Goal: Information Seeking & Learning: Learn about a topic

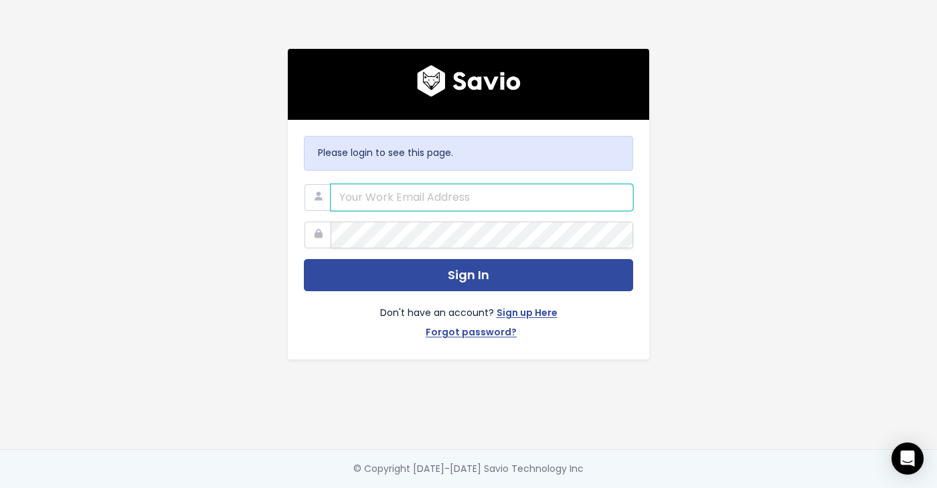
click at [611, 487] on com-1password-button at bounding box center [468, 488] width 937 height 0
type input "egan@betterworld.org"
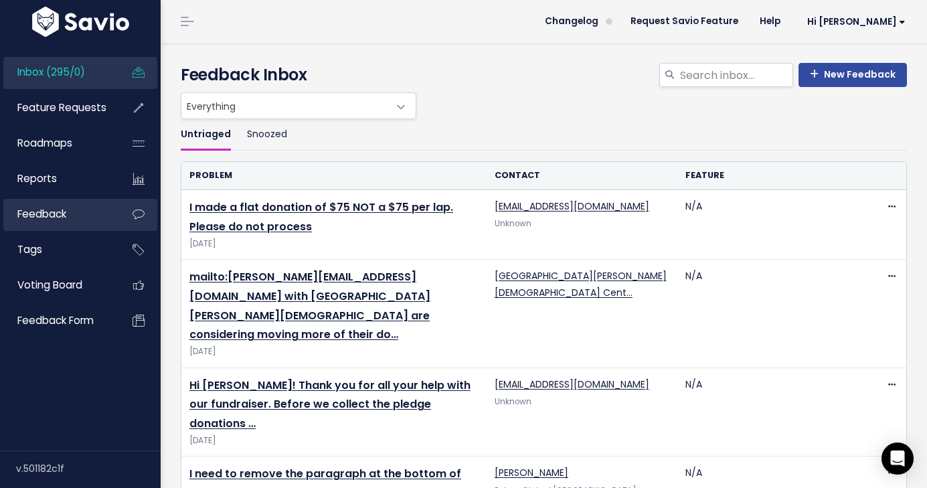
click at [78, 210] on link "Feedback" at bounding box center [57, 214] width 108 height 31
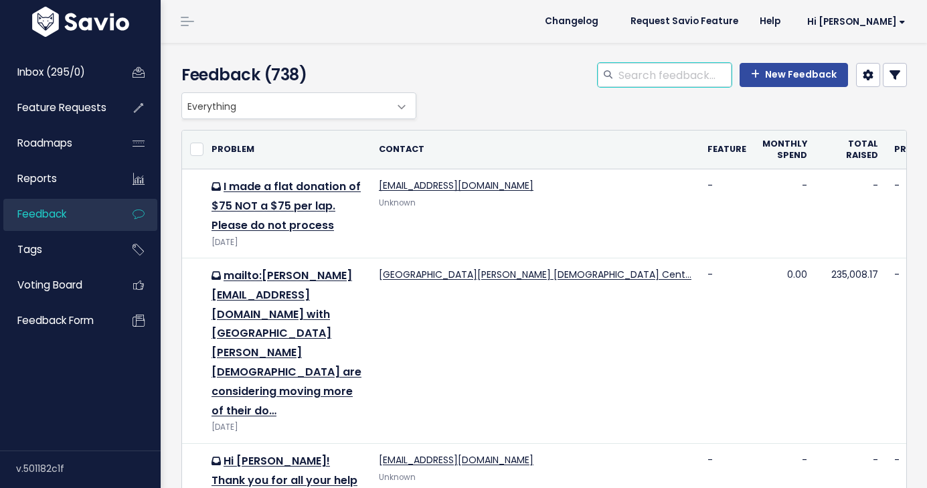
click at [691, 73] on input "search" at bounding box center [674, 75] width 115 height 24
type input "linda"
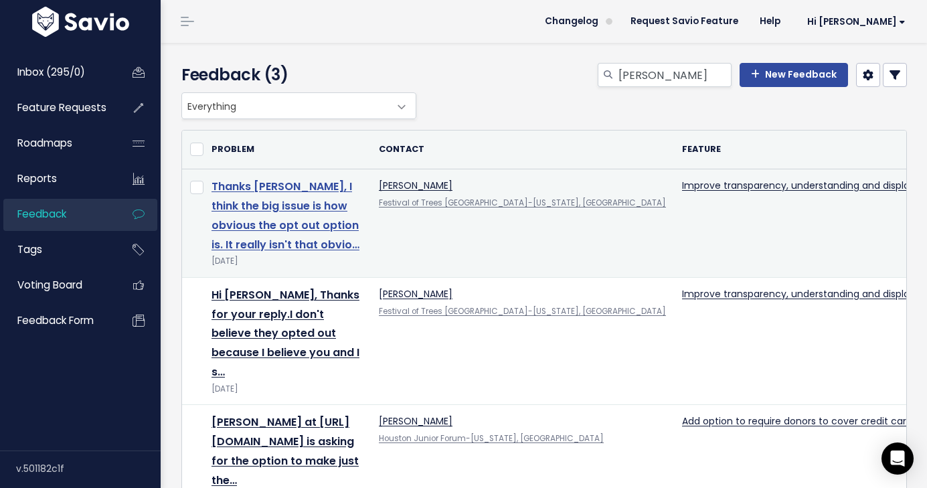
click at [302, 208] on link "Thanks Anna, I think the big issue is how obvious the opt out option is. It rea…" at bounding box center [286, 215] width 148 height 73
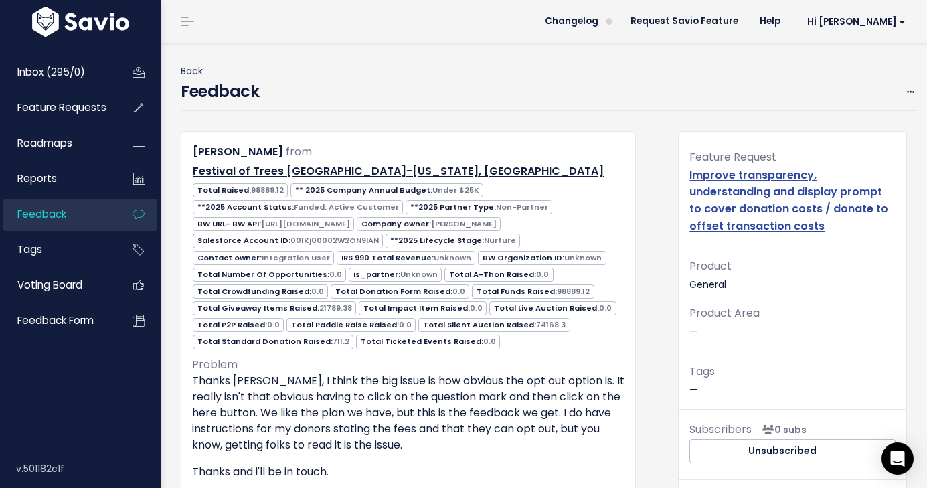
click at [198, 74] on link "Back" at bounding box center [192, 70] width 22 height 13
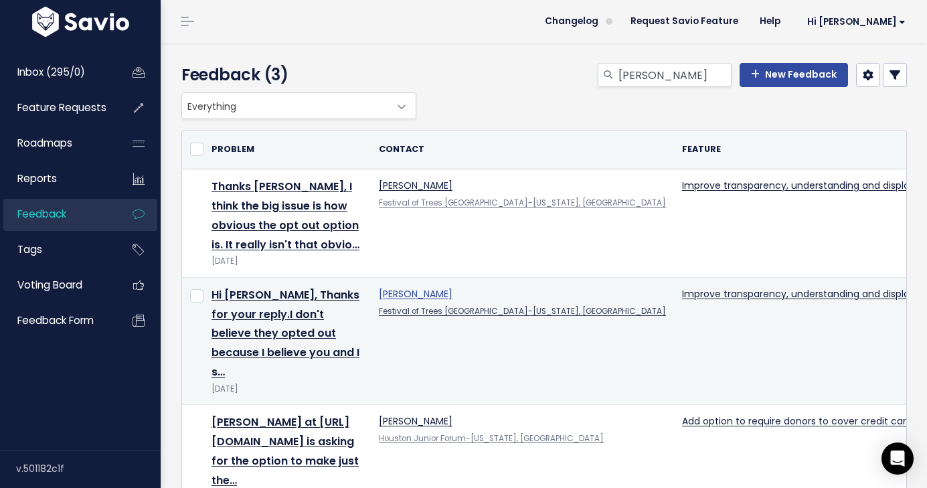
click at [429, 293] on link "Safford Linda" at bounding box center [416, 293] width 74 height 13
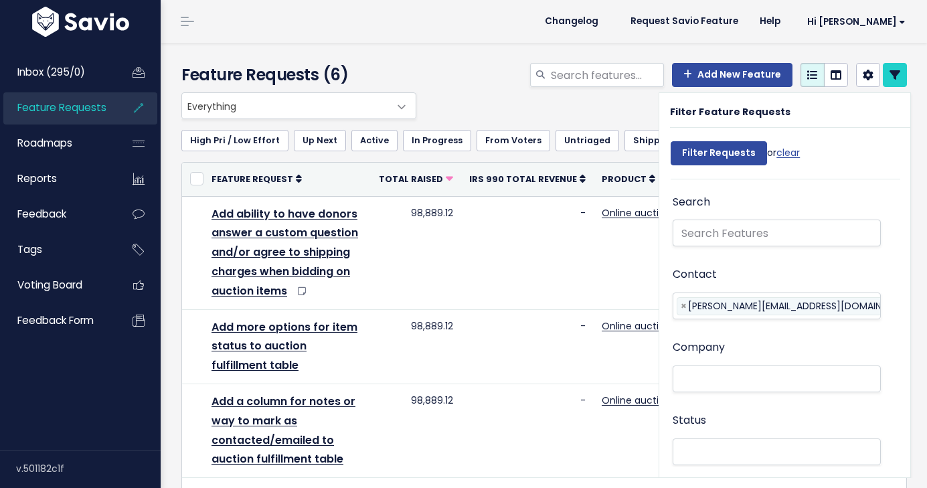
select select
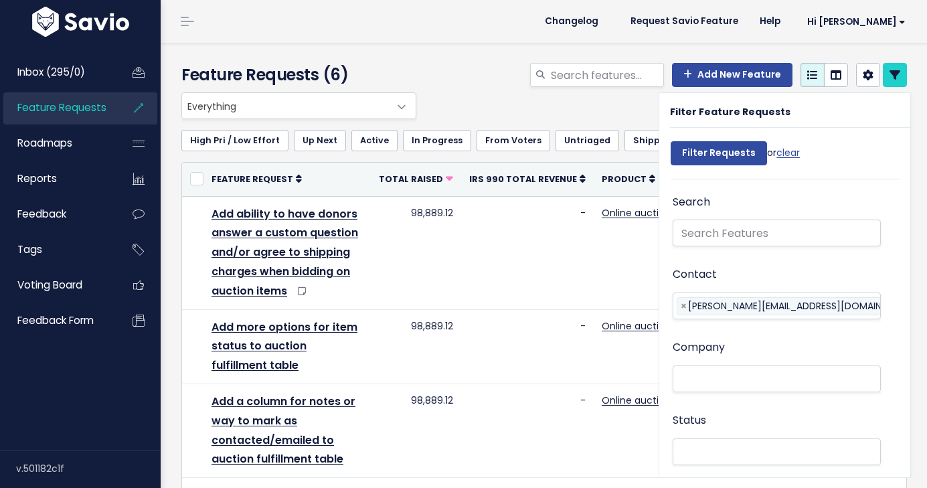
select select
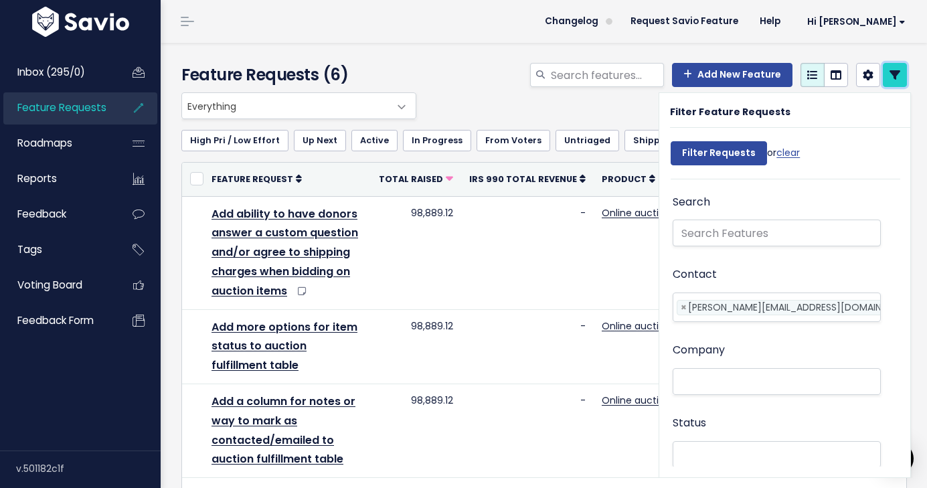
click at [890, 70] on icon at bounding box center [895, 75] width 11 height 11
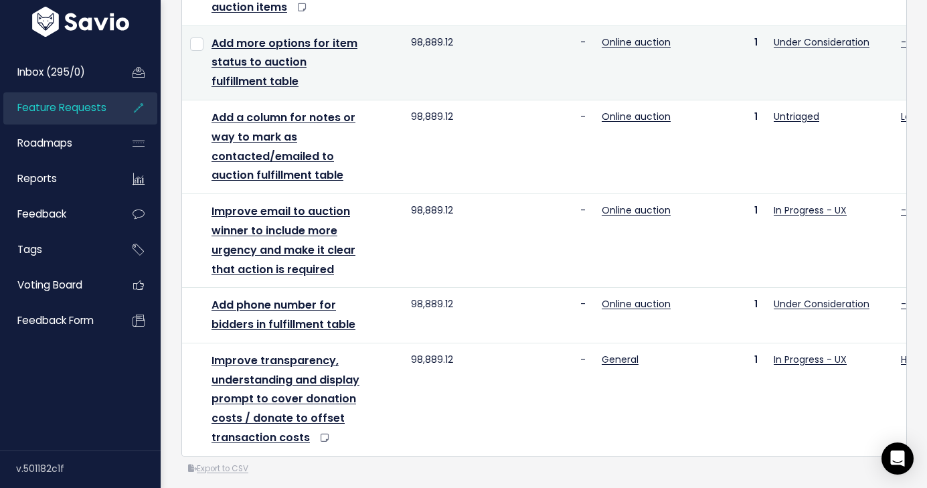
scroll to position [307, 0]
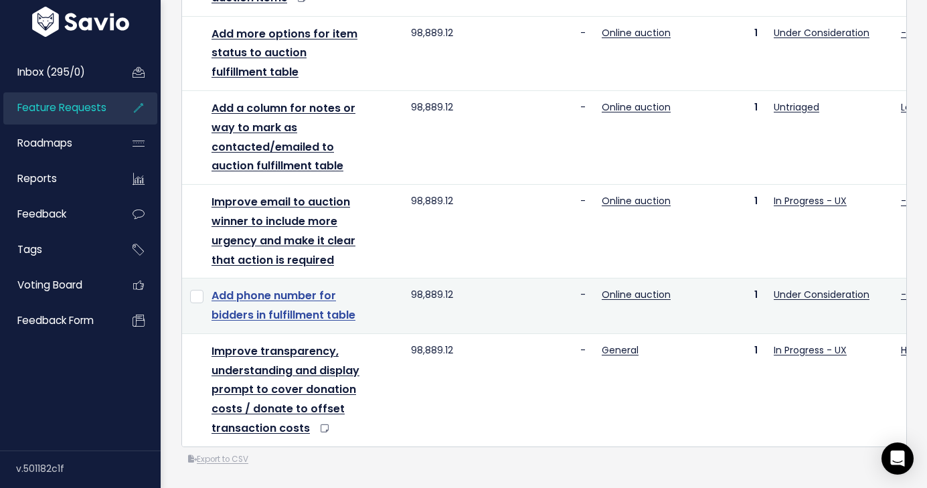
click at [333, 303] on link "Add phone number for bidders in fulfillment table" at bounding box center [284, 305] width 144 height 35
